Goal: Task Accomplishment & Management: Complete application form

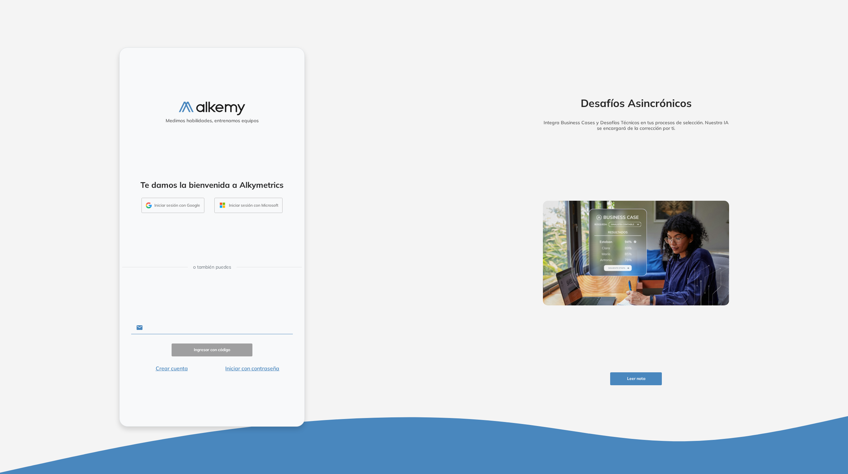
click at [166, 325] on input "text" at bounding box center [218, 327] width 150 height 13
type input "**********"
click at [204, 355] on button "Ingresar con código" at bounding box center [212, 349] width 81 height 13
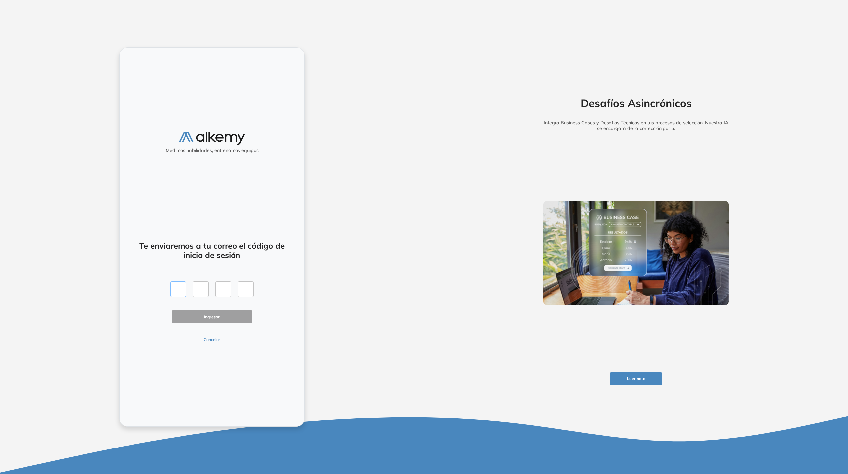
click at [180, 288] on input "text" at bounding box center [178, 289] width 16 height 16
type input "*"
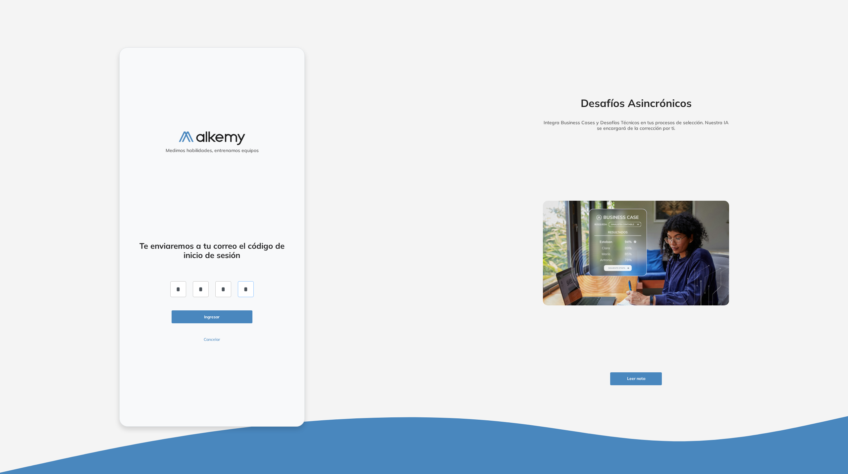
click button "Ingresar" at bounding box center [212, 316] width 81 height 13
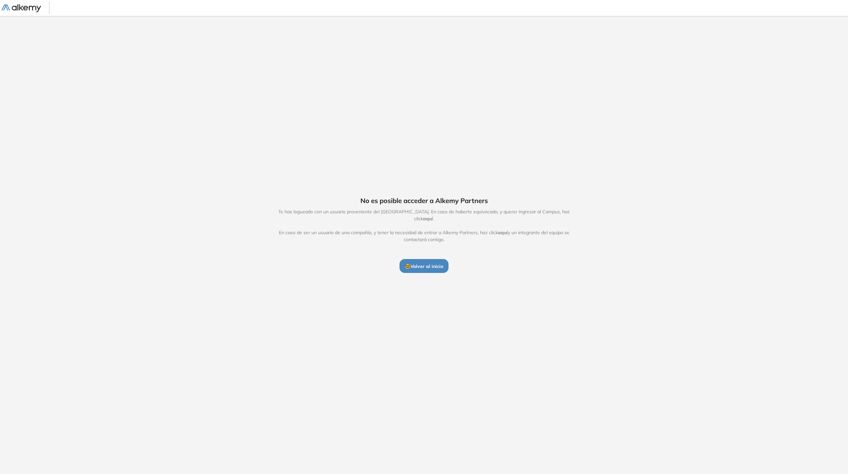
click at [430, 266] on span "🤓 Volver al inicio" at bounding box center [424, 266] width 38 height 6
